Goal: Task Accomplishment & Management: Use online tool/utility

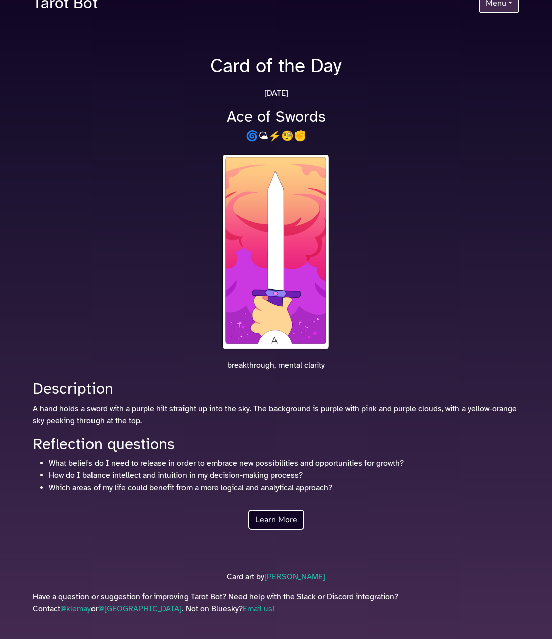
scroll to position [24, 0]
click at [295, 510] on link "Learn More" at bounding box center [276, 520] width 56 height 20
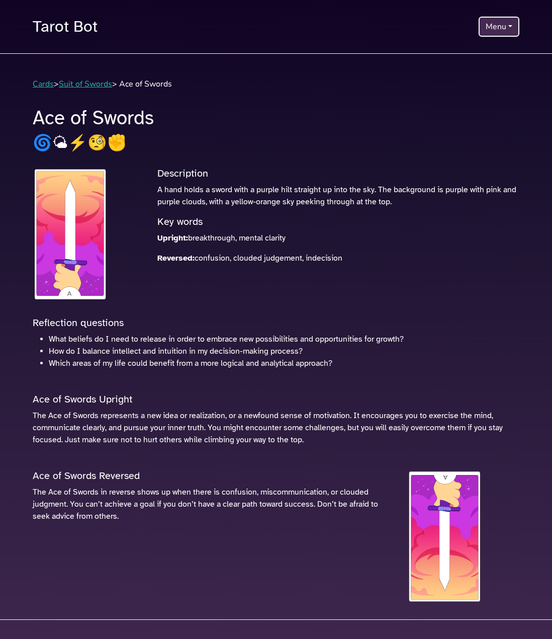
click at [500, 29] on button "Menu" at bounding box center [499, 27] width 41 height 20
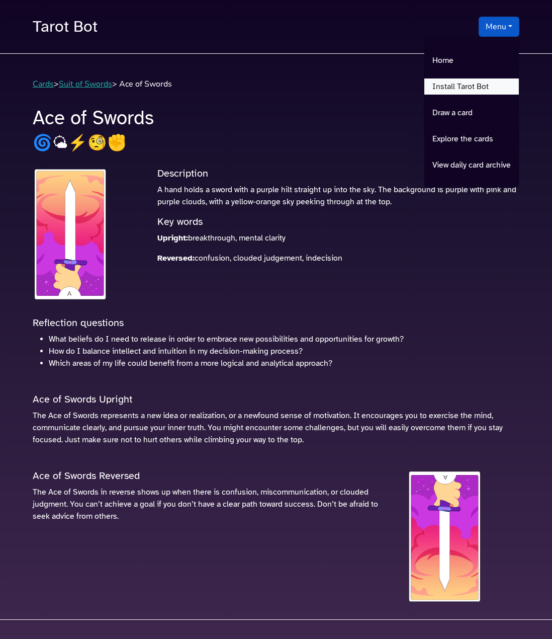
click at [450, 94] on link "Install Tarot Bot" at bounding box center [472, 86] width 95 height 16
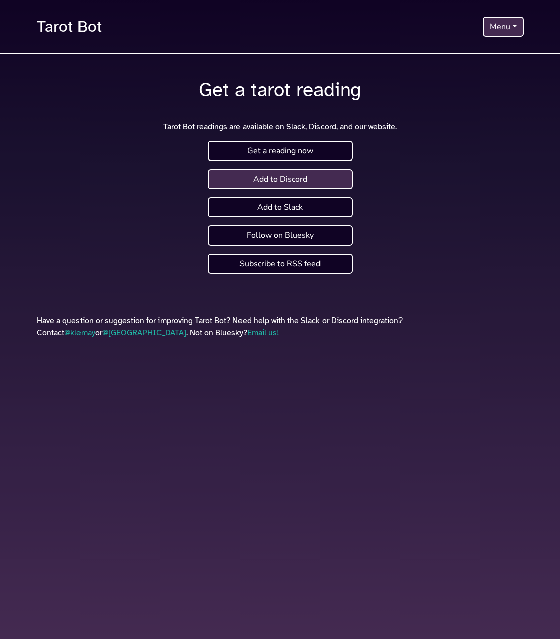
click at [291, 177] on link "Add to Discord" at bounding box center [280, 179] width 145 height 20
